Goal: Task Accomplishment & Management: Manage account settings

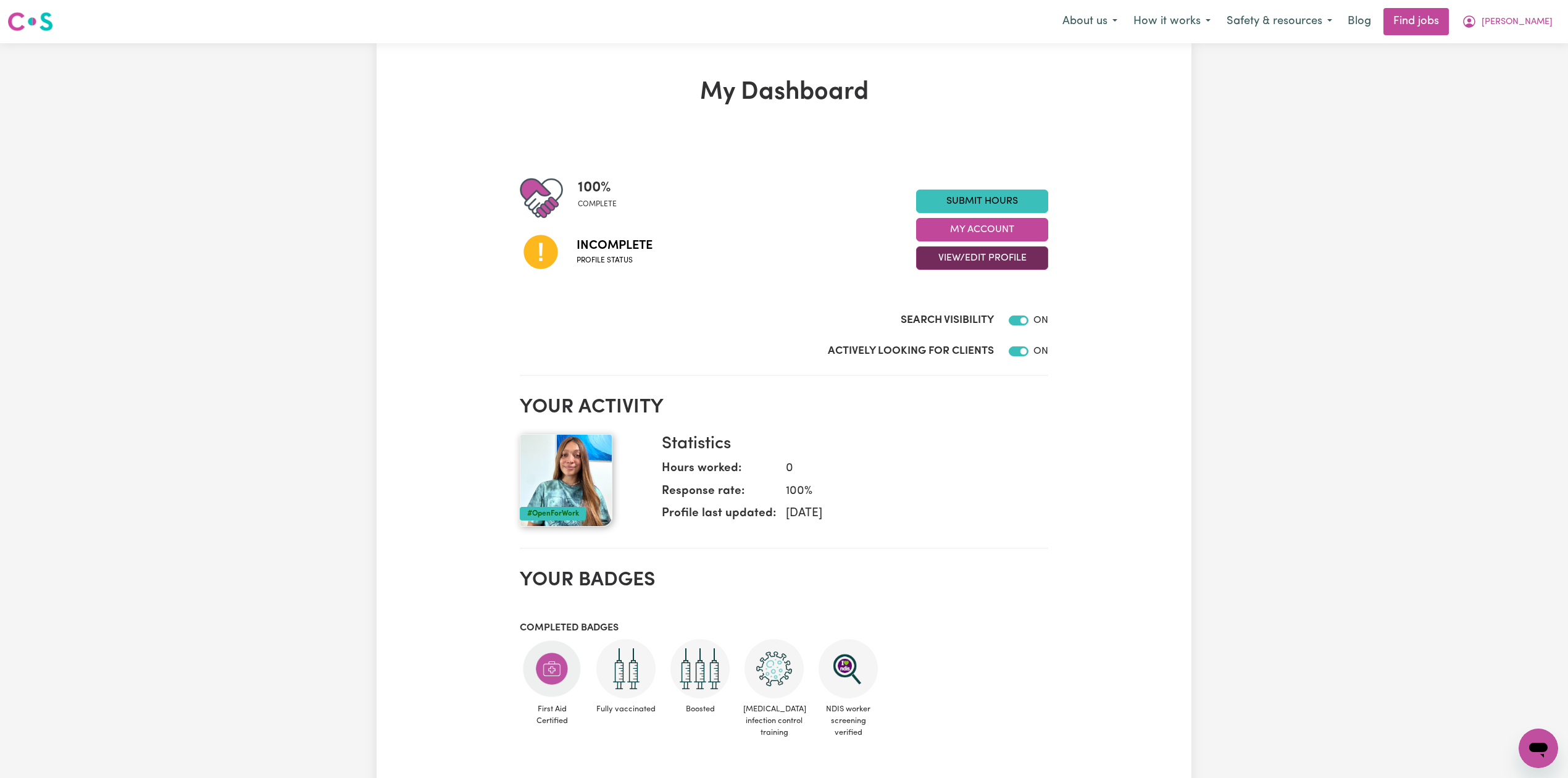
click at [942, 259] on button "View/Edit Profile" at bounding box center [982, 258] width 132 height 24
click at [938, 303] on link "Edit Profile" at bounding box center [975, 314] width 116 height 25
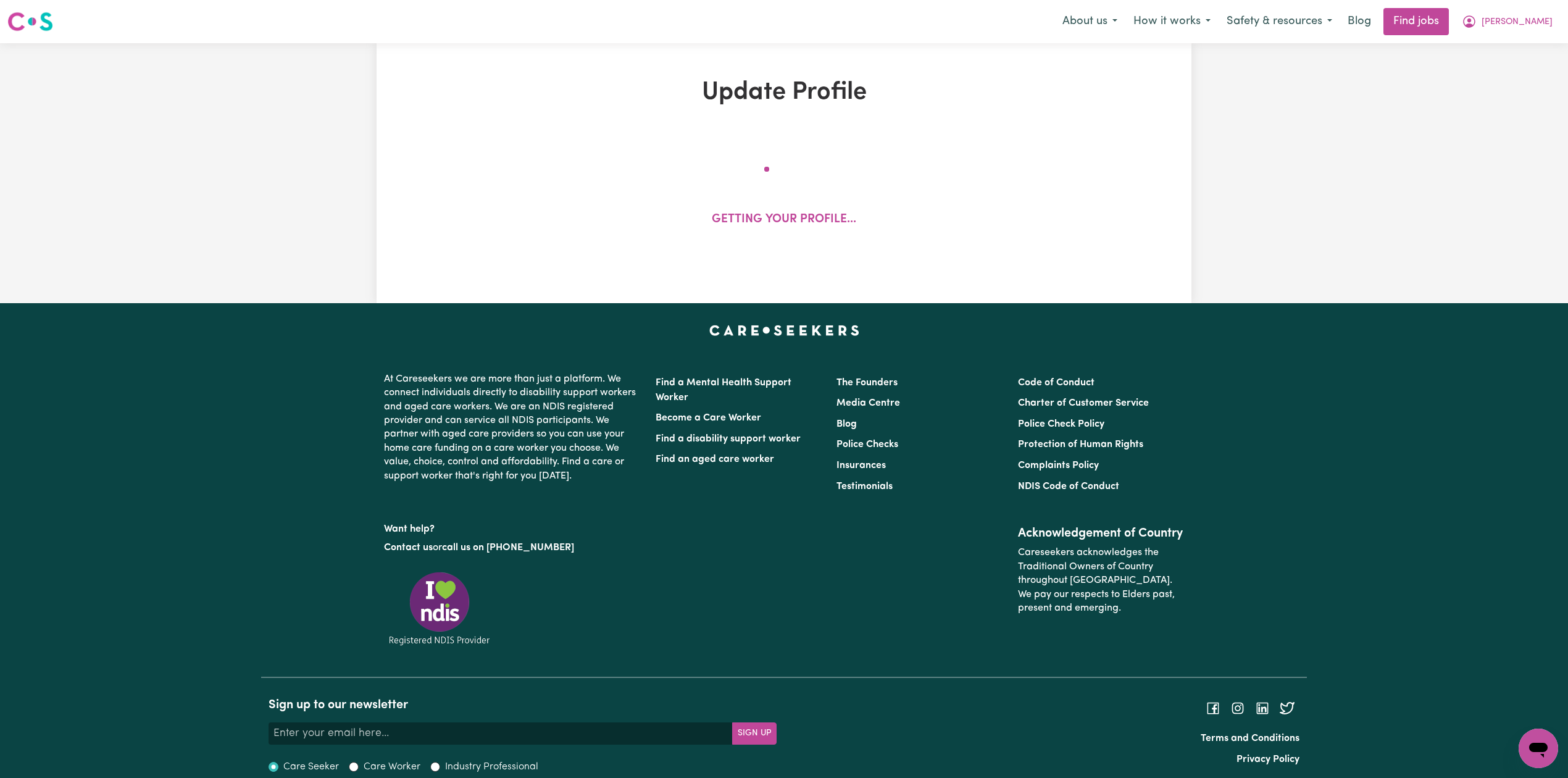
select select "[DEMOGRAPHIC_DATA]"
select select "[DEMOGRAPHIC_DATA] Work Visa"
select select "Studying a healthcare related degree or qualification"
select select "55"
select select "85"
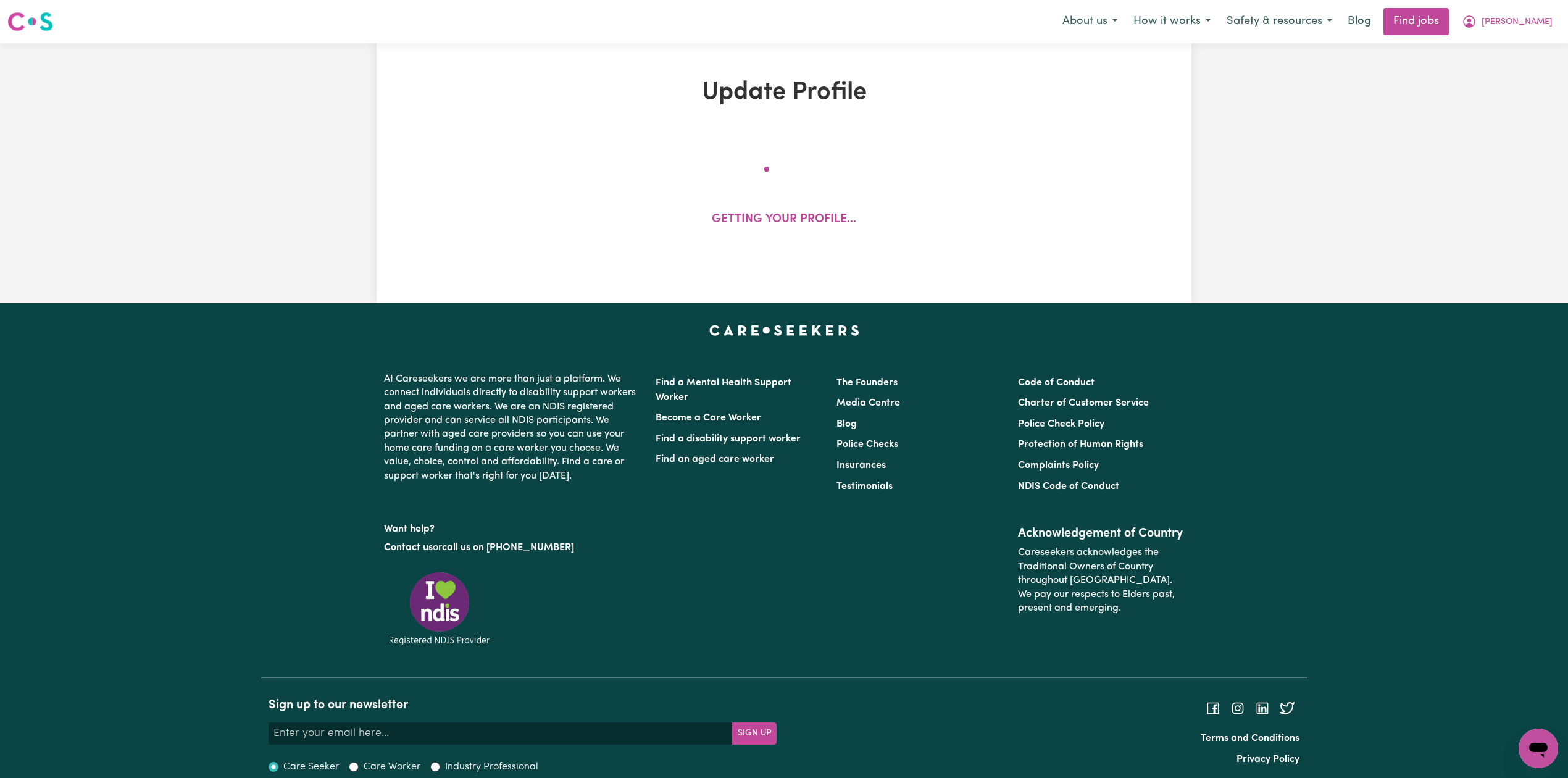
select select "95"
select select "130"
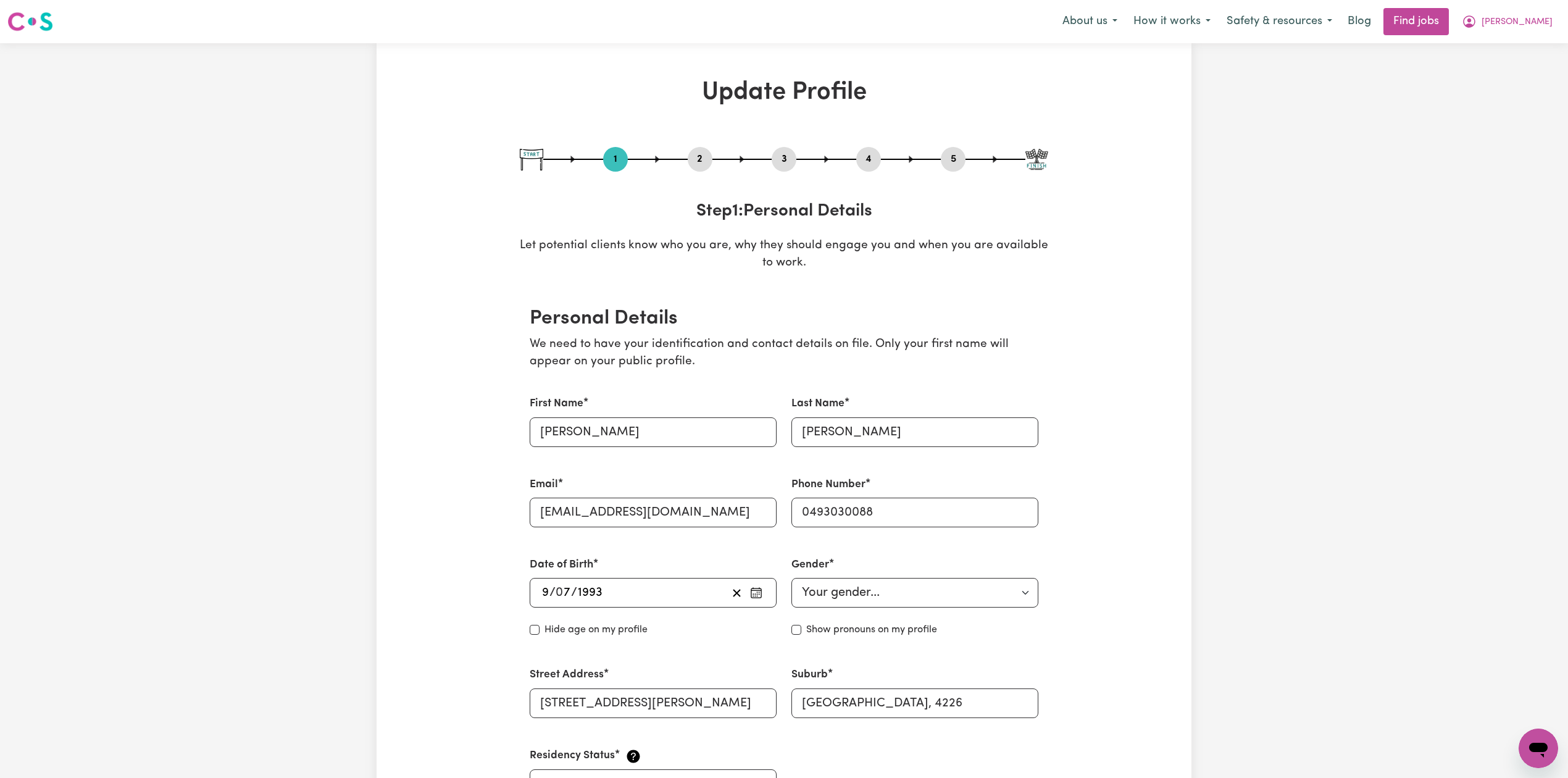
click at [707, 159] on button "2" at bounding box center [700, 159] width 25 height 16
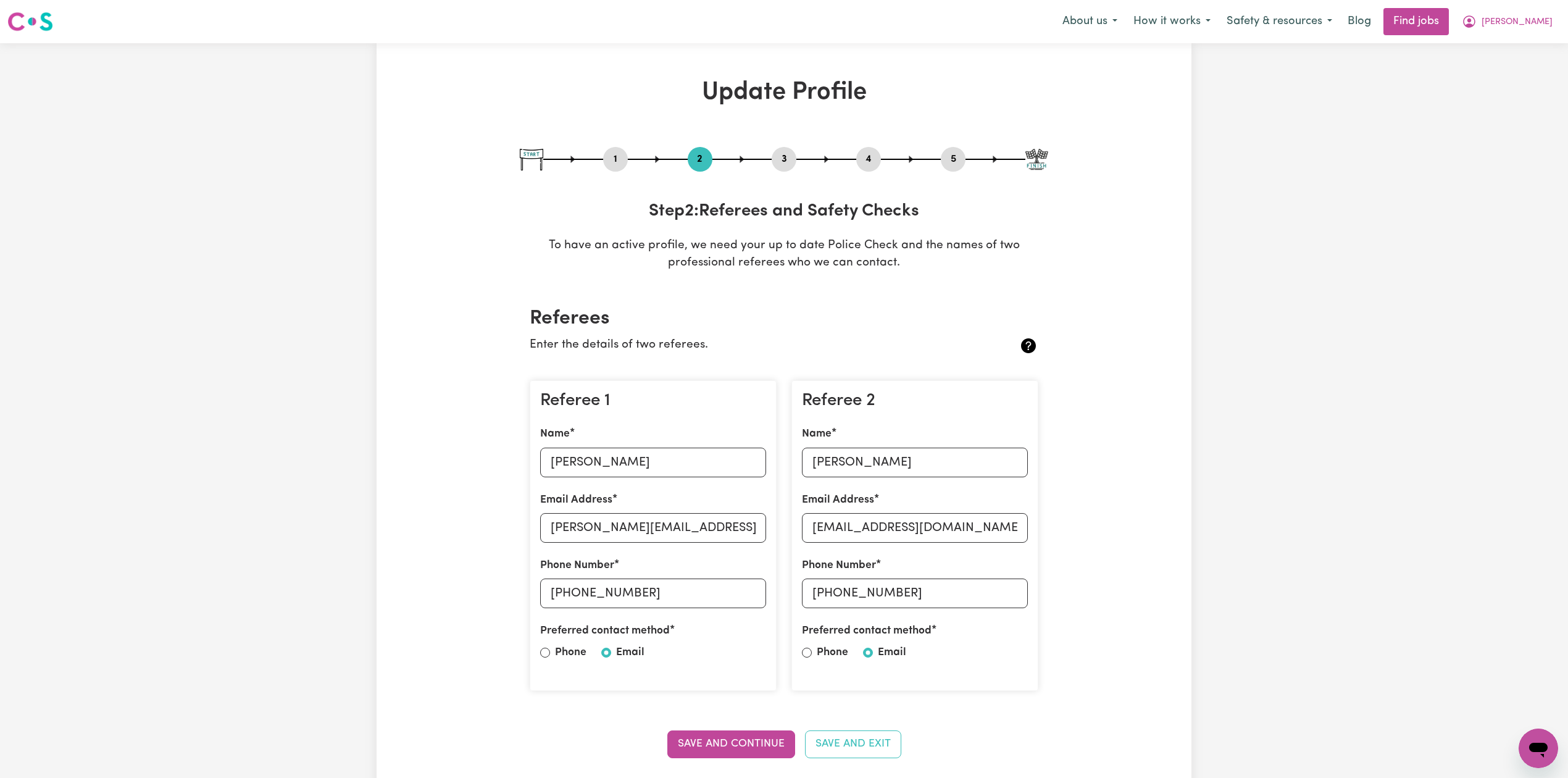
scroll to position [82, 0]
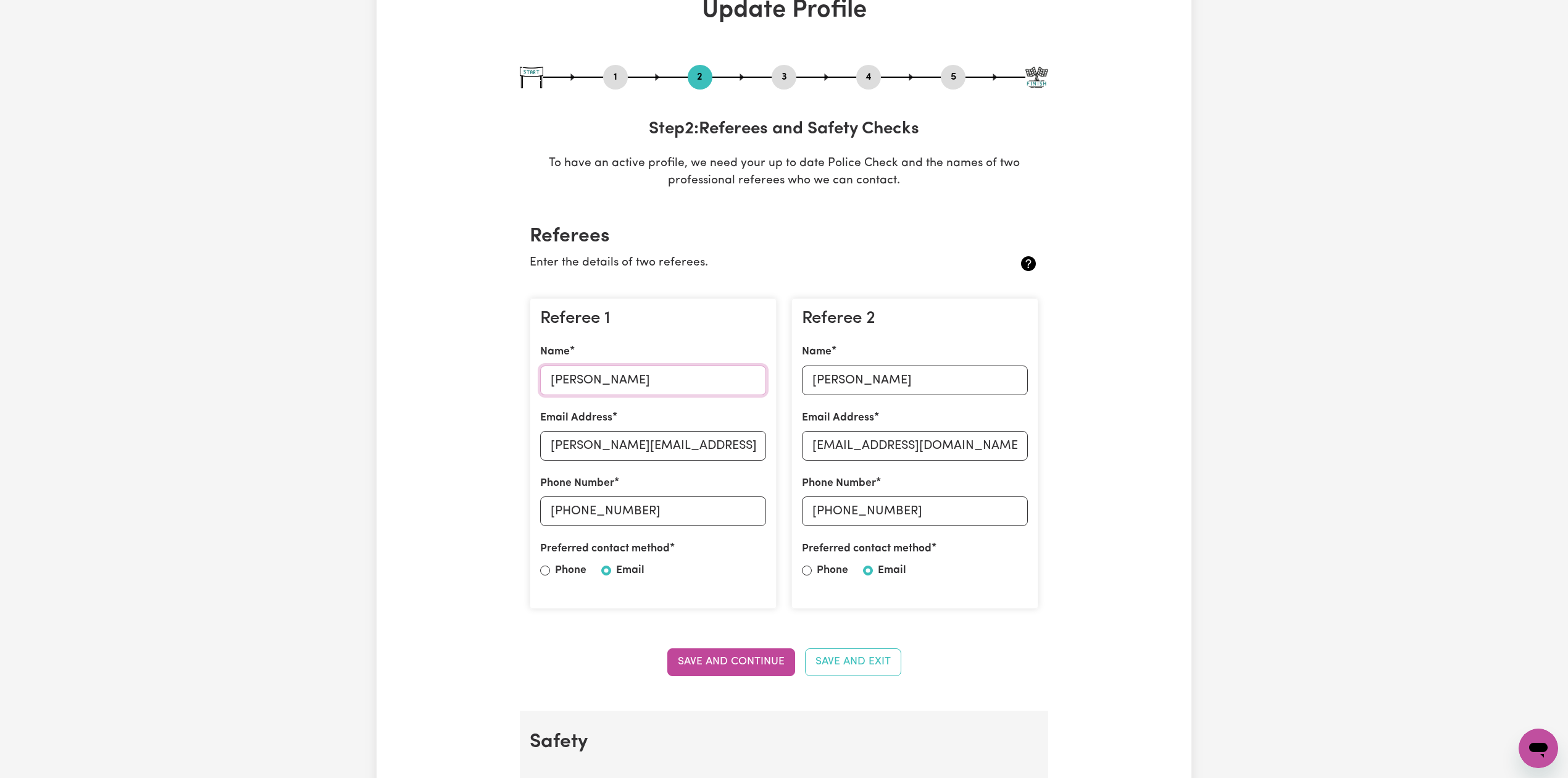
click at [623, 386] on input "[PERSON_NAME]" at bounding box center [653, 380] width 226 height 29
click at [895, 384] on input "[PERSON_NAME]" at bounding box center [915, 380] width 226 height 29
click at [863, 85] on div "4" at bounding box center [868, 77] width 25 height 25
click at [869, 84] on button "4" at bounding box center [868, 76] width 25 height 16
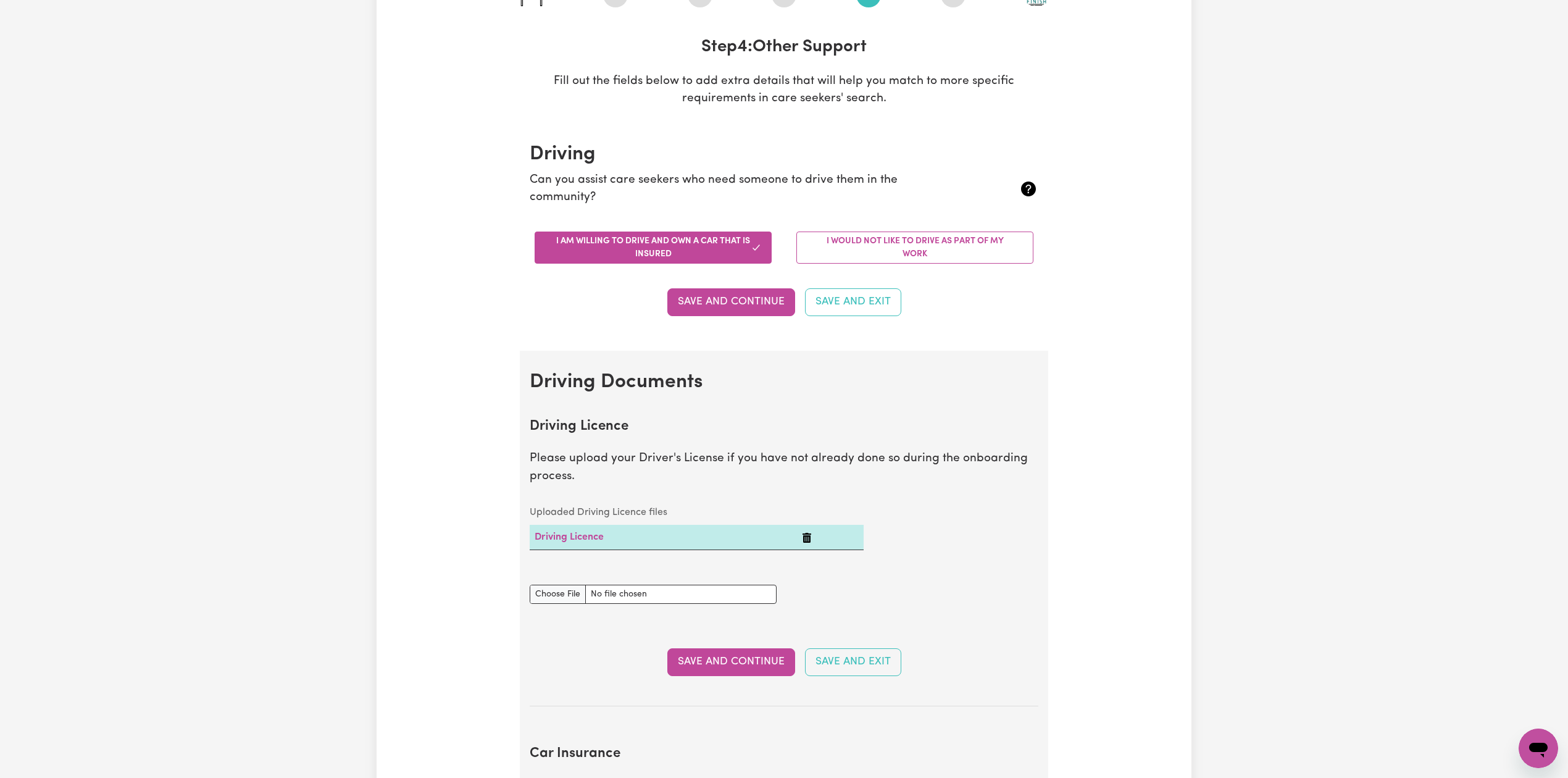
scroll to position [0, 0]
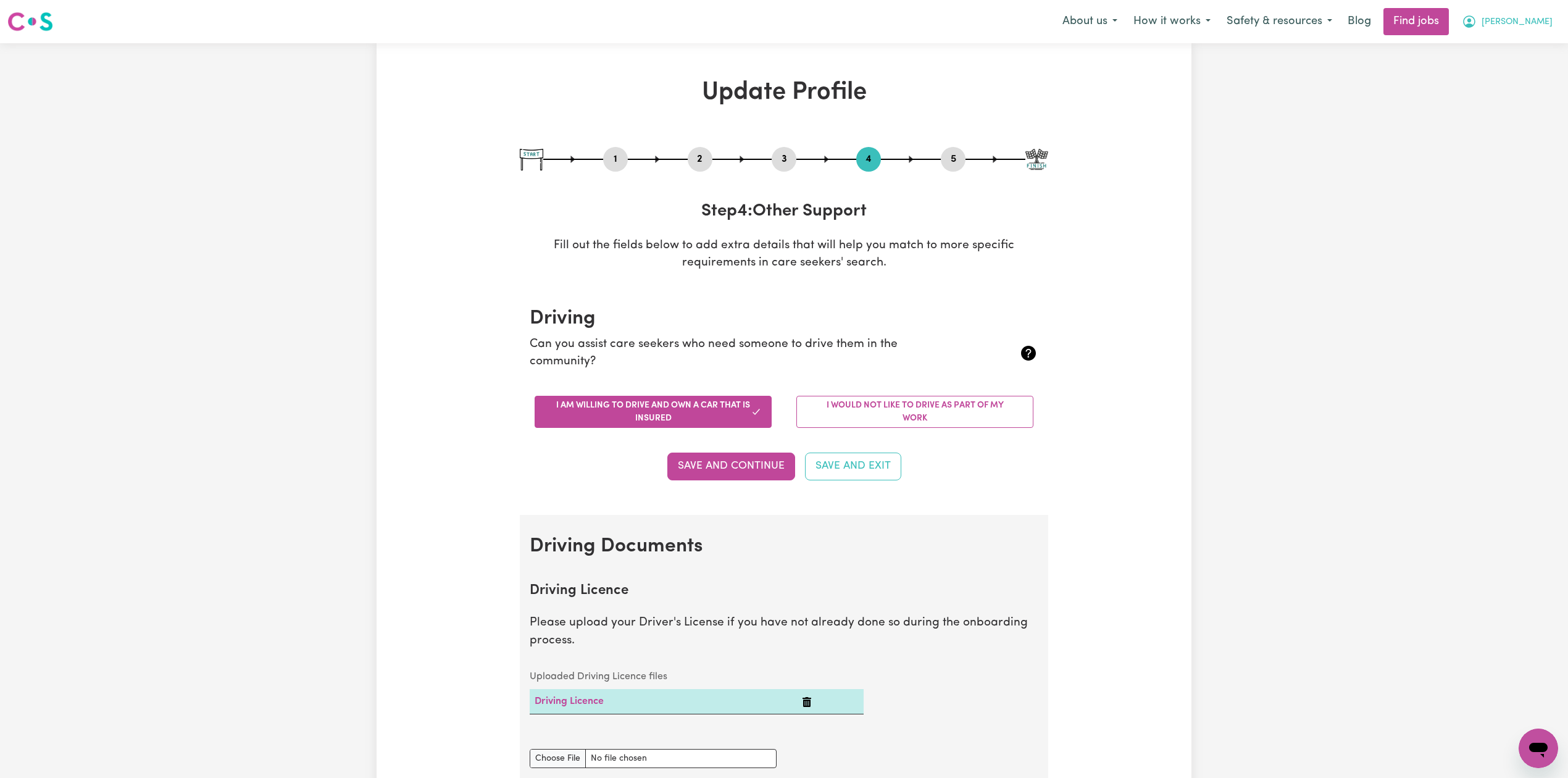
click at [1484, 12] on button "[PERSON_NAME]" at bounding box center [1507, 21] width 106 height 26
click at [1481, 105] on link "Logout" at bounding box center [1511, 95] width 97 height 24
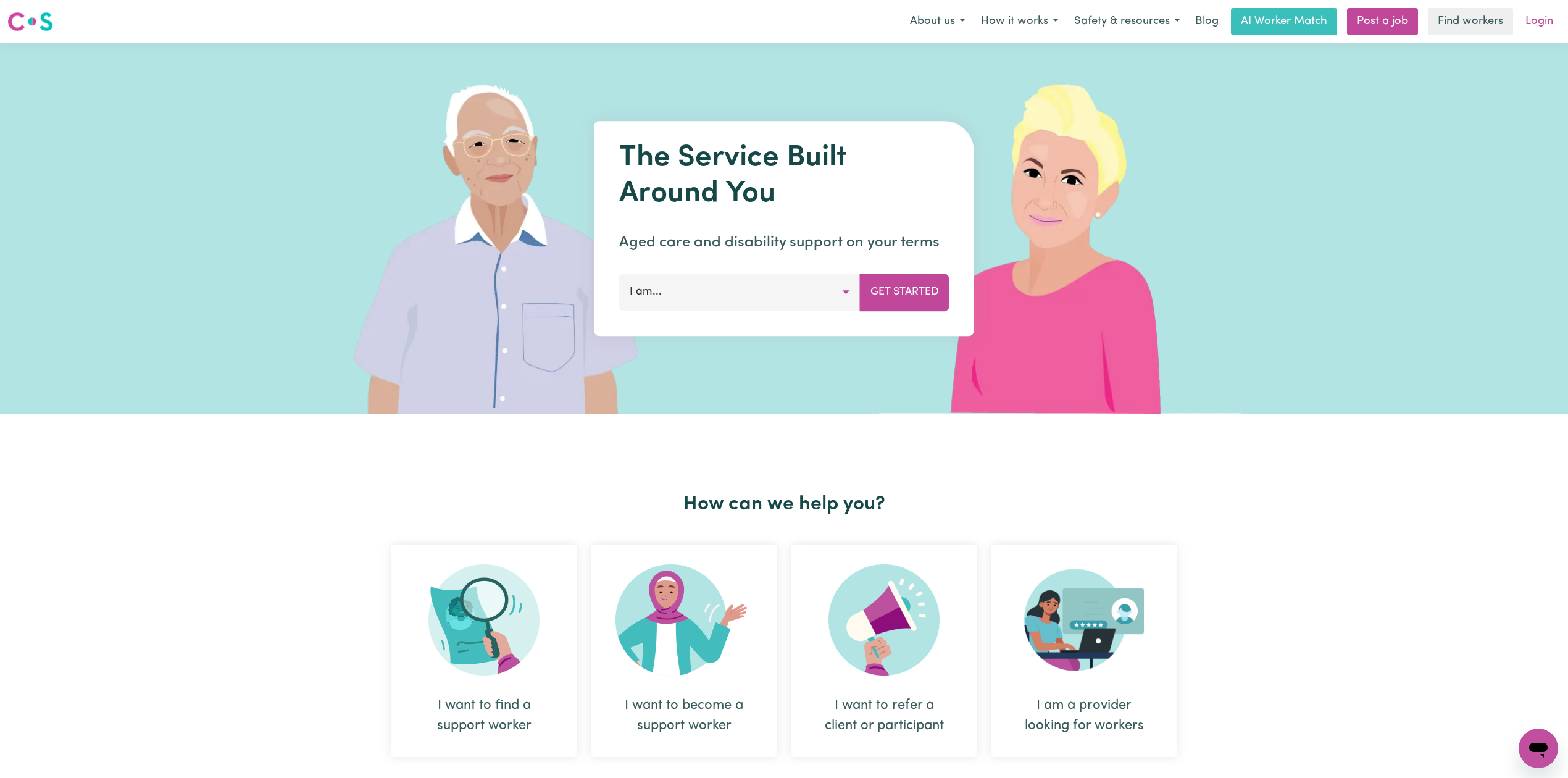
click at [1554, 23] on link "Login" at bounding box center [1540, 22] width 42 height 28
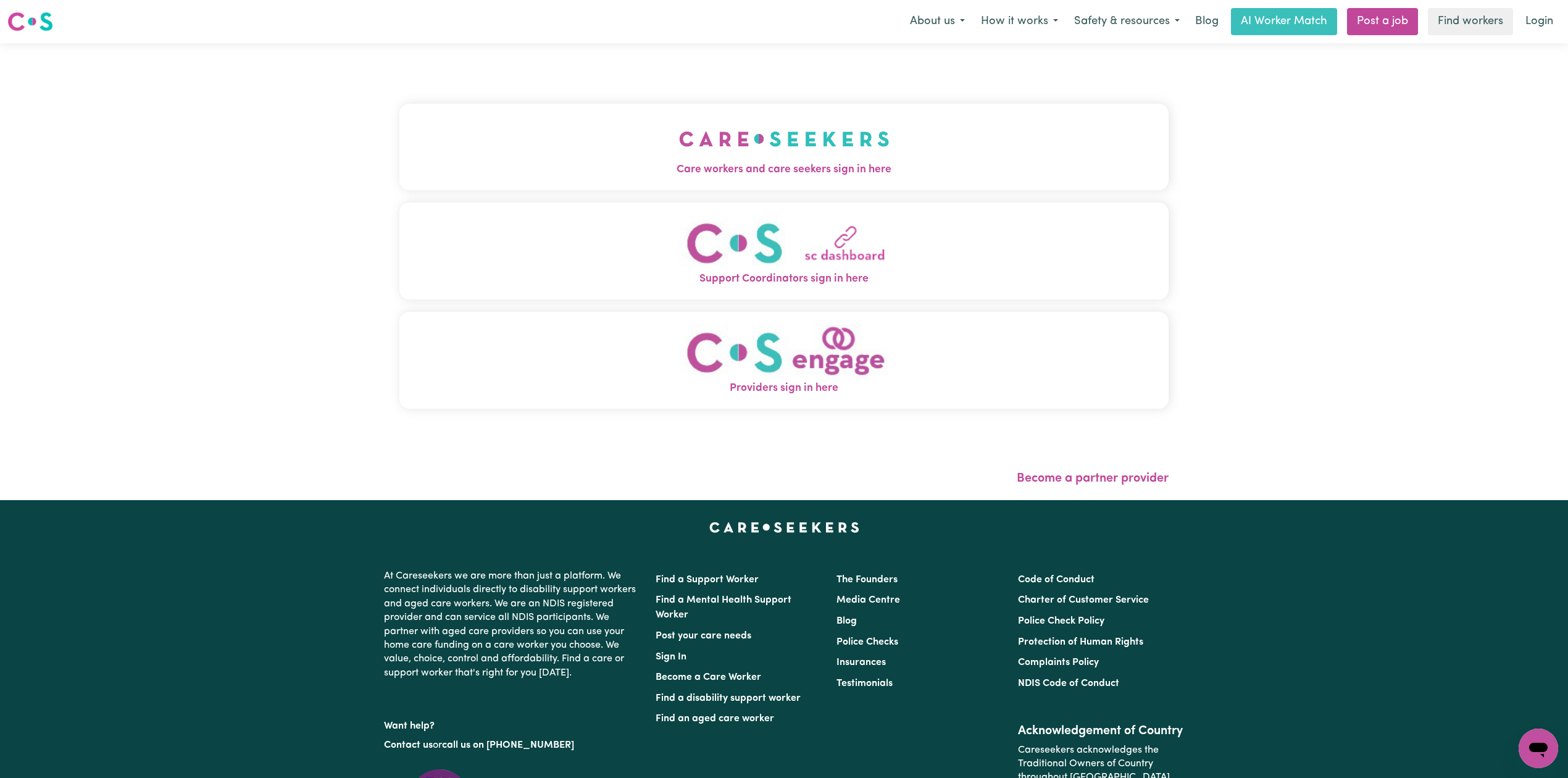
click at [691, 134] on button "Care workers and care seekers sign in here" at bounding box center [784, 147] width 769 height 86
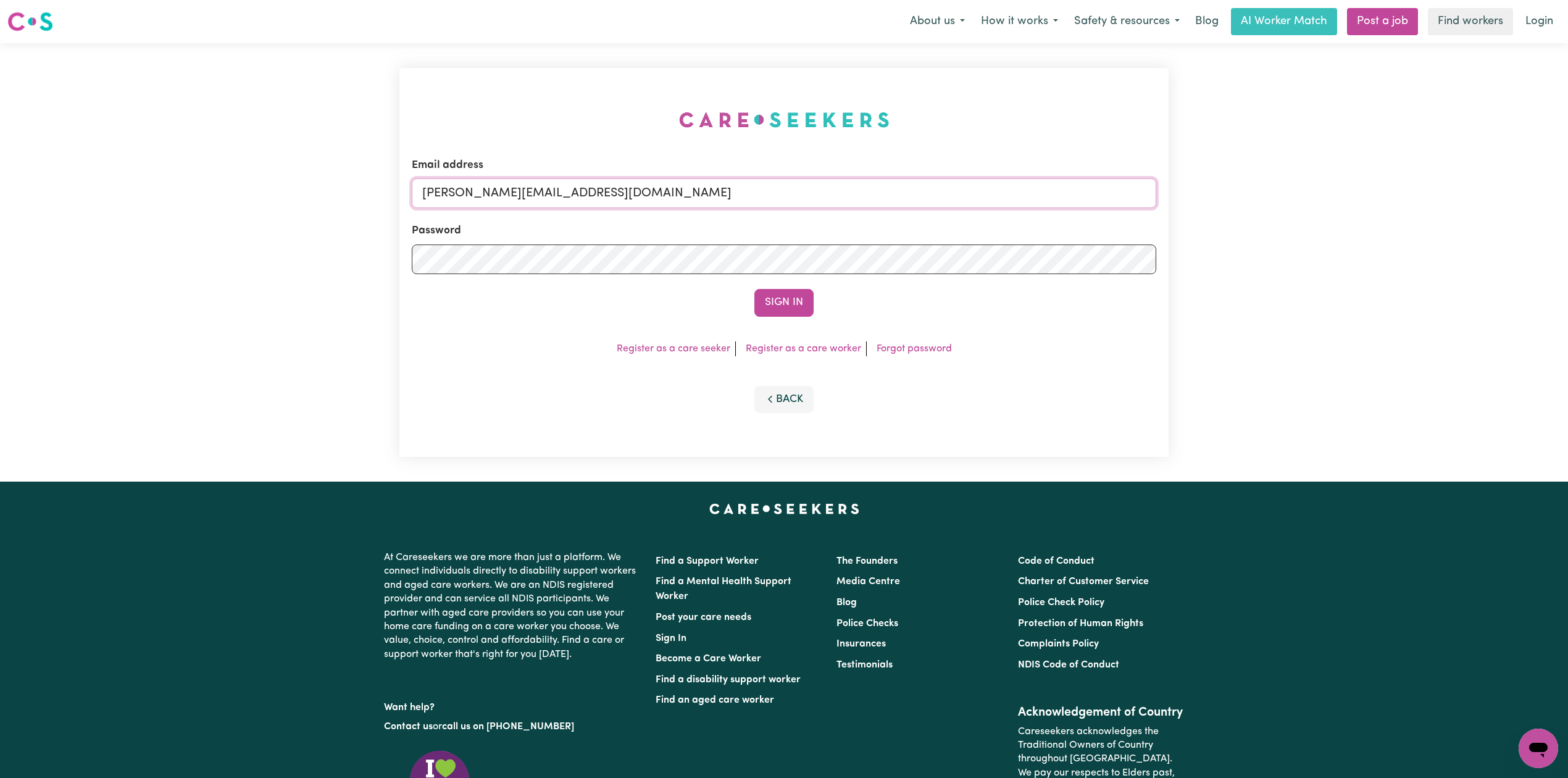
drag, startPoint x: 666, startPoint y: 183, endPoint x: 650, endPoint y: 189, distance: 17.1
click at [666, 183] on input "[PERSON_NAME][EMAIL_ADDRESS][DOMAIN_NAME]" at bounding box center [784, 193] width 745 height 29
drag, startPoint x: 490, startPoint y: 197, endPoint x: 769, endPoint y: 197, distance: 279.0
click at [769, 197] on input "Superuser~[EMAIL_ADDRESS][DOMAIN_NAME]" at bounding box center [784, 193] width 745 height 29
type input "Superuser~[EMAIL_ADDRESS][DOMAIN_NAME]"
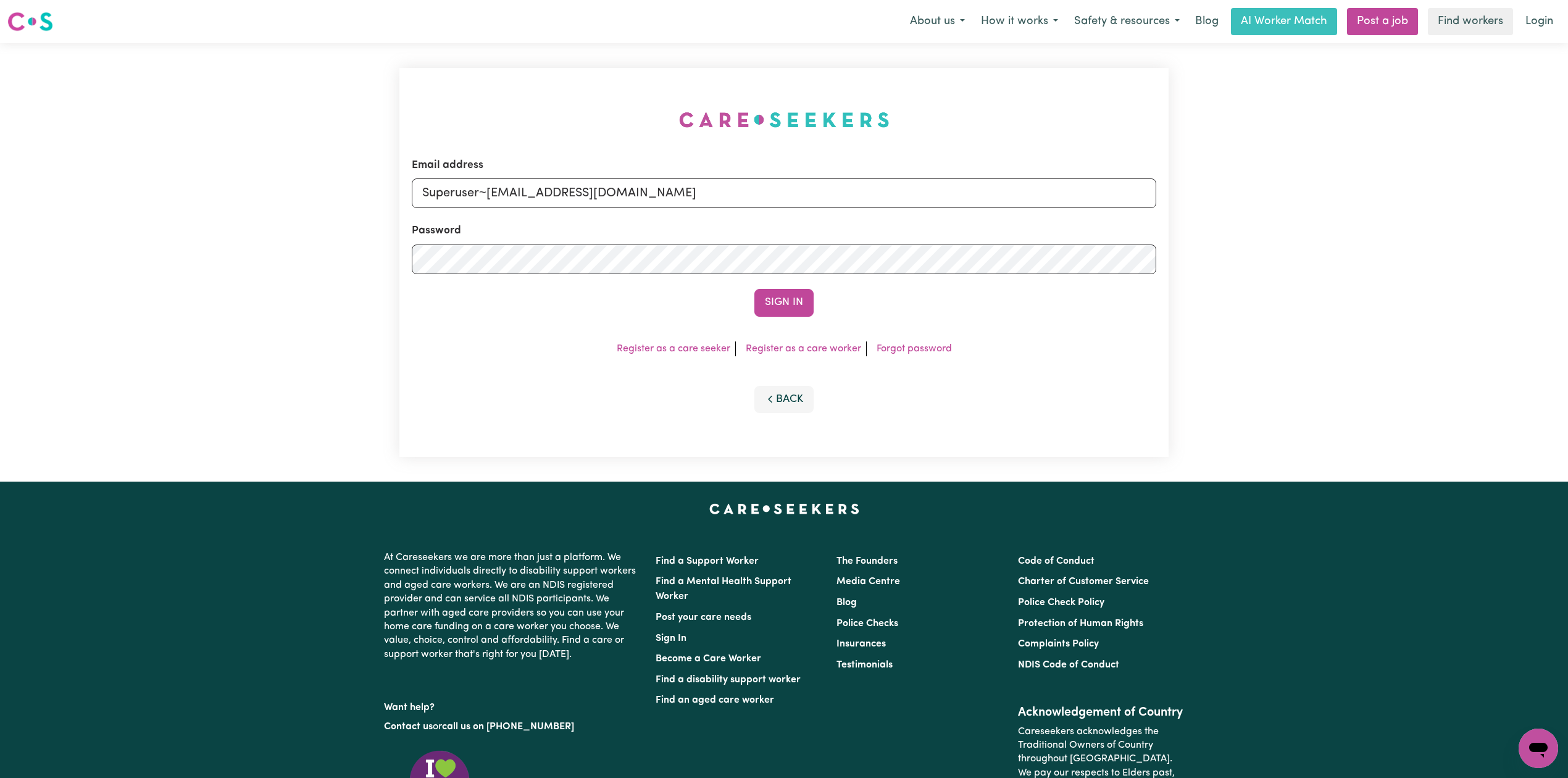
click at [755, 289] on button "Sign In" at bounding box center [784, 303] width 60 height 28
